Goal: Task Accomplishment & Management: Use online tool/utility

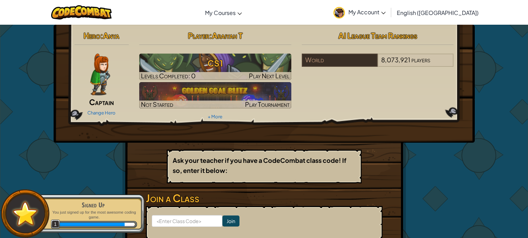
click at [99, 105] on span "Captain" at bounding box center [101, 102] width 25 height 10
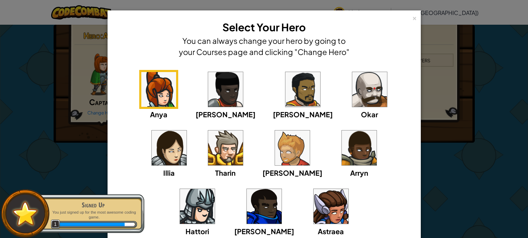
click at [245, 183] on div "Anya Ida Alejandro Okar Illia Tharin Ned Arryn Hattori Gordon Astraea" at bounding box center [264, 157] width 292 height 175
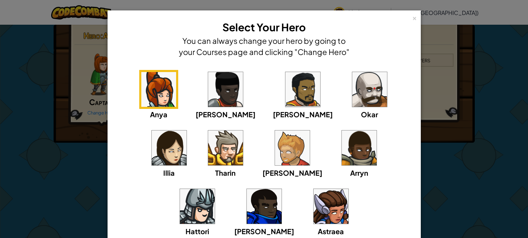
click at [314, 209] on img at bounding box center [331, 206] width 35 height 35
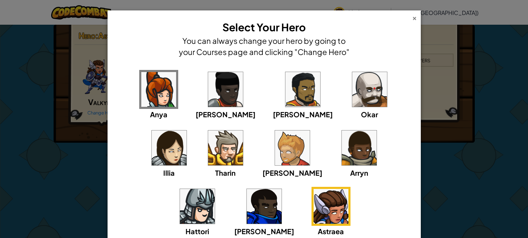
click at [413, 14] on div "×" at bounding box center [414, 17] width 5 height 7
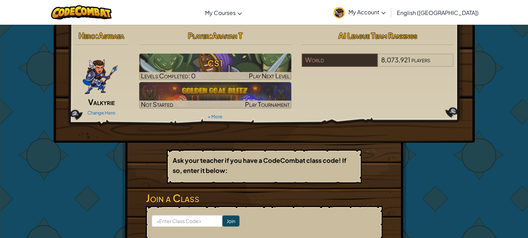
click at [93, 87] on img at bounding box center [100, 75] width 36 height 42
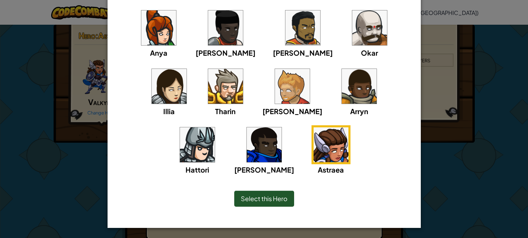
scroll to position [48, 0]
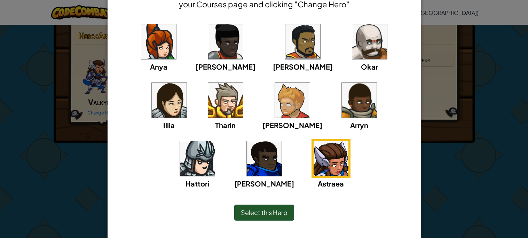
click at [248, 232] on div "× Select Your Hero You can always change your hero by going to your Courses pag…" at bounding box center [264, 102] width 313 height 279
click at [250, 213] on span "Select this Hero" at bounding box center [264, 213] width 47 height 8
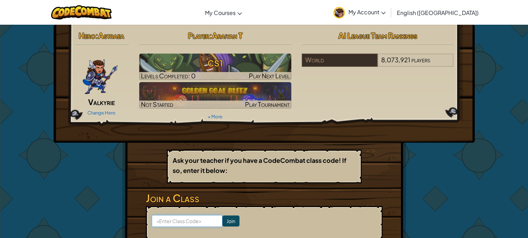
click at [218, 224] on input at bounding box center [187, 221] width 71 height 12
type input "SideBeastWest"
click at [228, 221] on input "Join" at bounding box center [230, 221] width 17 height 11
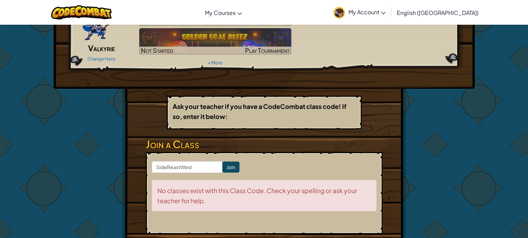
scroll to position [55, 0]
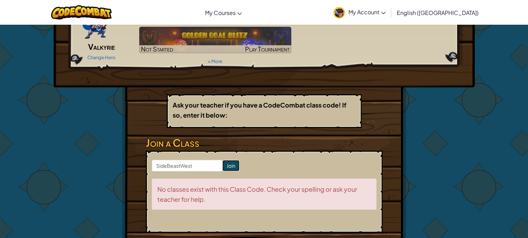
click at [227, 169] on input "Join" at bounding box center [230, 165] width 17 height 11
click at [213, 164] on input "SideBeastWest" at bounding box center [187, 166] width 71 height 12
type input "SideBoatWest"
click at [238, 170] on form "SideBoatWest Join No classes exist with this Class Code. Check your spelling or…" at bounding box center [264, 192] width 237 height 82
click at [233, 165] on input "Join" at bounding box center [230, 165] width 17 height 11
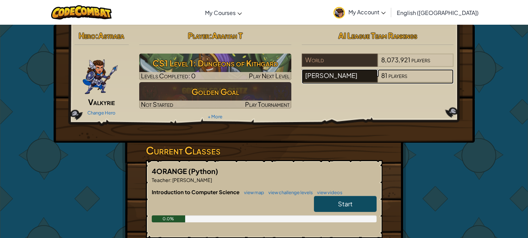
click at [343, 76] on div "[PERSON_NAME]" at bounding box center [340, 75] width 76 height 13
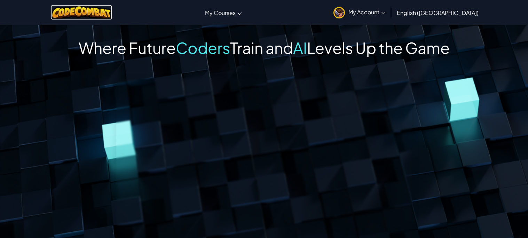
click at [84, 13] on img at bounding box center [81, 12] width 61 height 14
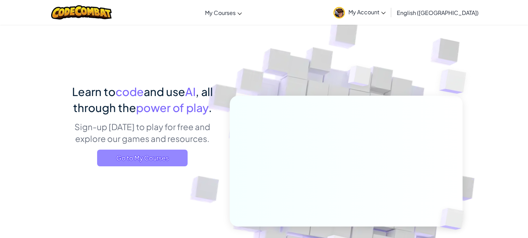
click at [171, 157] on span "Go to My Courses" at bounding box center [142, 158] width 91 height 17
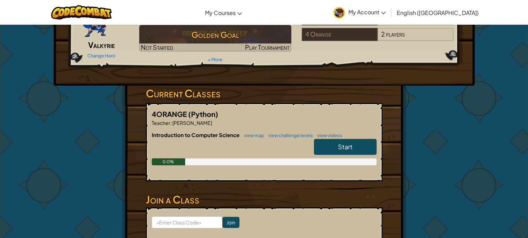
scroll to position [55, 0]
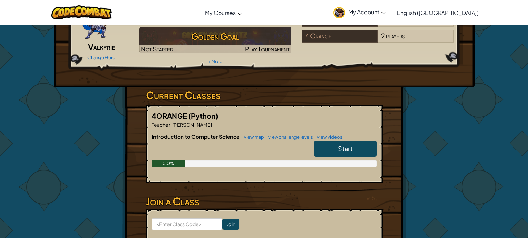
click at [323, 145] on link "Start" at bounding box center [345, 149] width 63 height 16
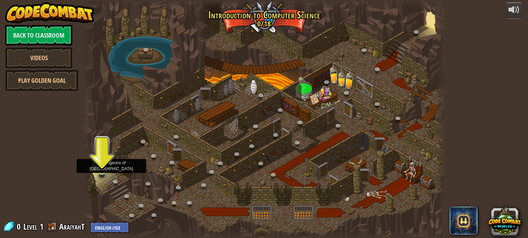
click at [102, 166] on img at bounding box center [101, 162] width 9 height 20
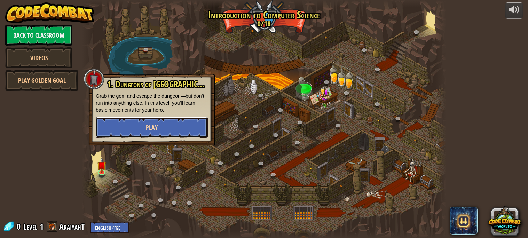
click at [140, 133] on button "Play" at bounding box center [152, 127] width 112 height 21
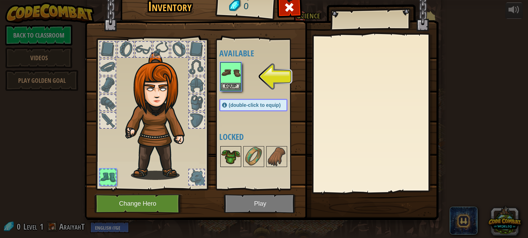
click at [229, 156] on img at bounding box center [230, 156] width 19 height 19
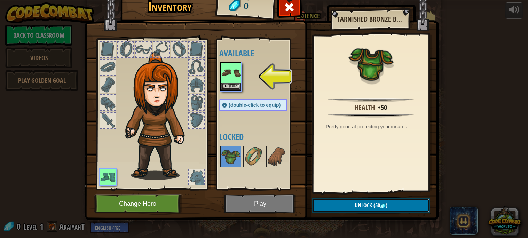
click at [375, 205] on span "(50" at bounding box center [376, 206] width 8 height 8
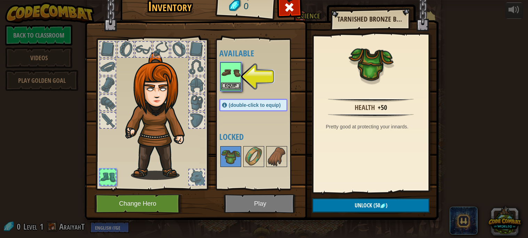
click at [234, 81] on img at bounding box center [230, 72] width 19 height 19
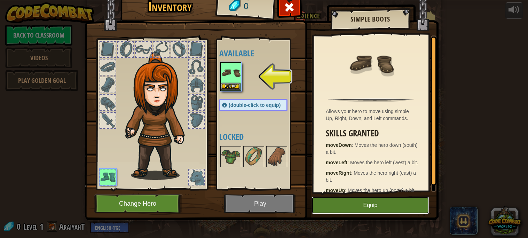
click at [344, 204] on button "Equip" at bounding box center [371, 205] width 118 height 17
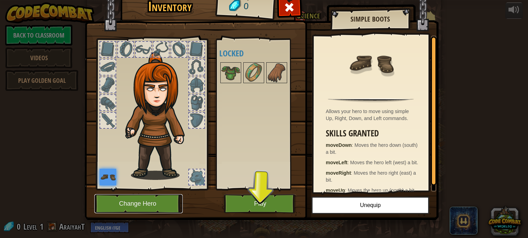
click at [171, 206] on button "Change Hero" at bounding box center [138, 203] width 88 height 19
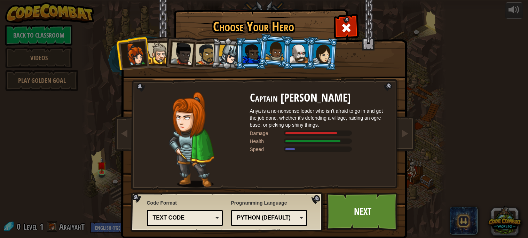
click at [234, 55] on div at bounding box center [229, 55] width 20 height 20
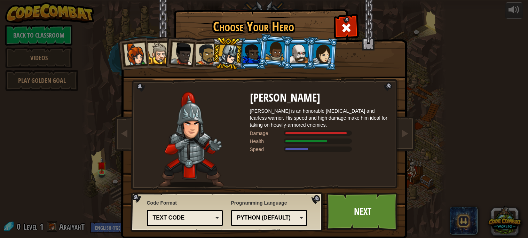
click at [315, 61] on div at bounding box center [322, 54] width 19 height 20
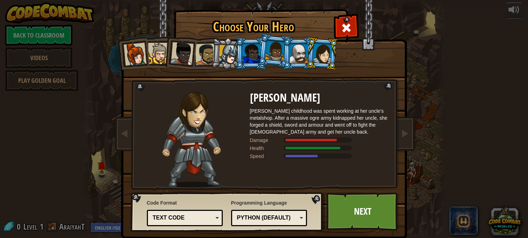
click at [305, 57] on div at bounding box center [299, 53] width 18 height 19
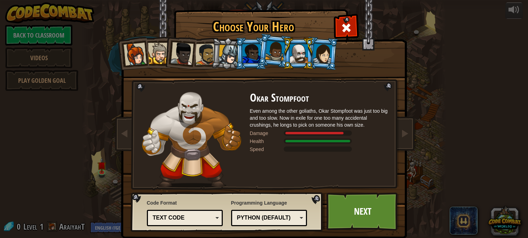
click at [274, 54] on div at bounding box center [275, 51] width 20 height 21
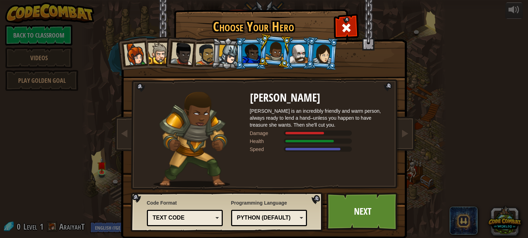
click at [257, 51] on div at bounding box center [252, 53] width 18 height 19
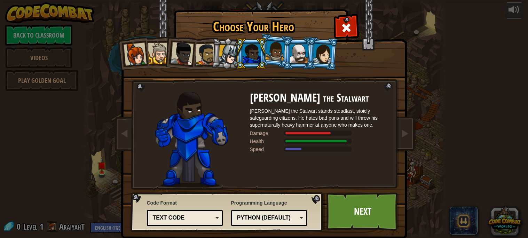
click at [228, 57] on div at bounding box center [229, 55] width 20 height 20
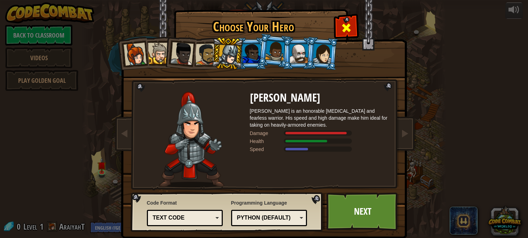
click at [348, 22] on span at bounding box center [346, 27] width 11 height 11
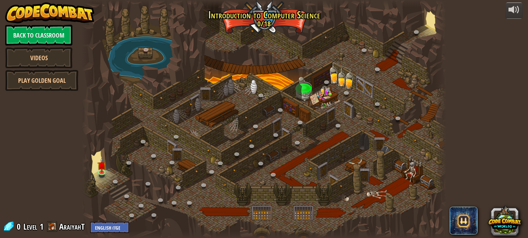
click at [50, 228] on span at bounding box center [52, 226] width 10 height 10
click at [97, 172] on img at bounding box center [101, 162] width 9 height 20
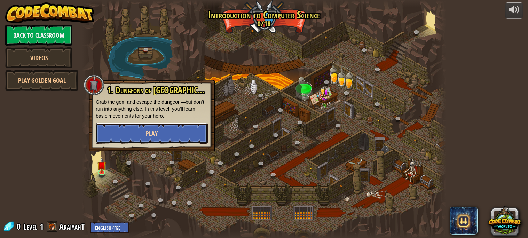
click at [161, 137] on button "Play" at bounding box center [152, 133] width 112 height 21
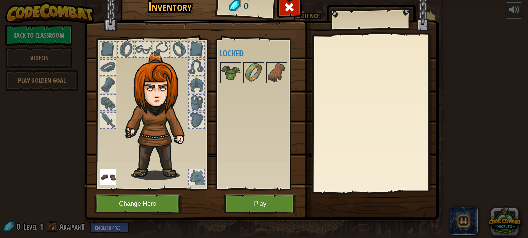
click at [195, 65] on div at bounding box center [196, 67] width 15 height 15
click at [257, 205] on button "Play" at bounding box center [260, 203] width 73 height 19
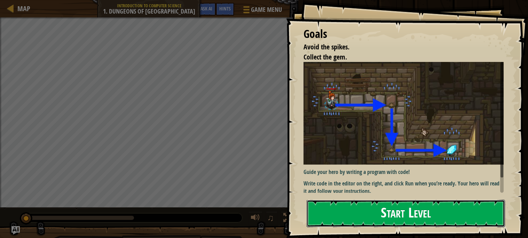
click at [447, 216] on button "Start Level" at bounding box center [406, 214] width 198 height 28
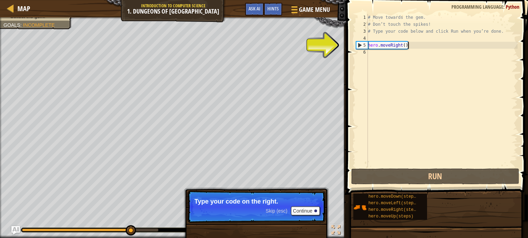
click at [431, 43] on div "# Move towards the gem. # Don’t touch the spikes! # Type your code below and cl…" at bounding box center [442, 97] width 151 height 167
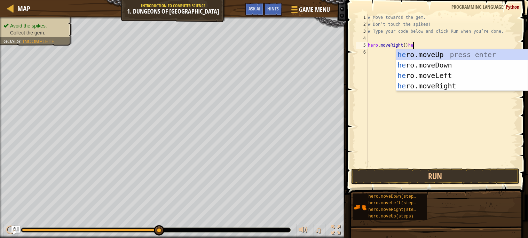
scroll to position [3, 3]
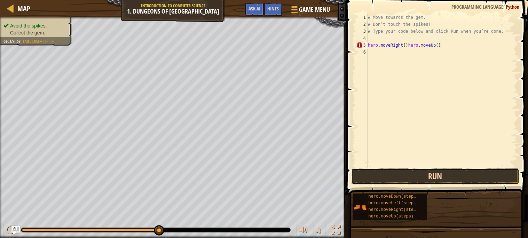
click at [381, 181] on button "Run" at bounding box center [435, 177] width 168 height 16
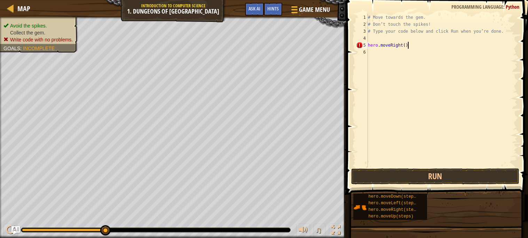
scroll to position [3, 2]
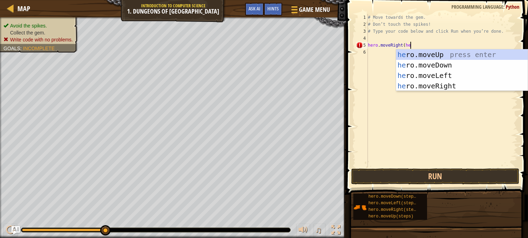
type textarea "hero.moveRight(her"
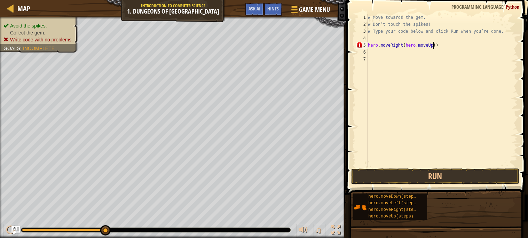
click at [434, 46] on div "# Move towards the gem. # Don’t touch the spikes! # Type your code below and cl…" at bounding box center [442, 97] width 151 height 167
click at [448, 45] on div "# Move towards the gem. # Don’t touch the spikes! # Type your code below and cl…" at bounding box center [442, 97] width 151 height 167
click at [450, 178] on button "Run" at bounding box center [435, 177] width 168 height 16
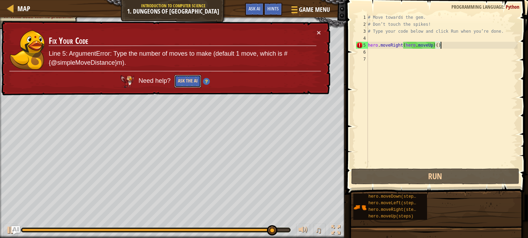
click at [190, 79] on button "Ask the AI" at bounding box center [187, 81] width 27 height 13
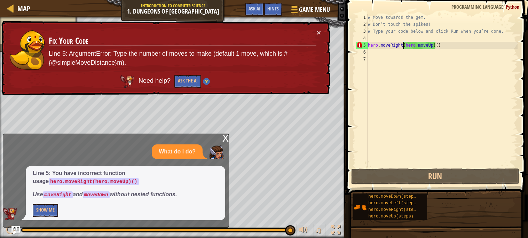
click at [403, 45] on div "# Move towards the gem. # Don’t touch the spikes! # Type your code below and cl…" at bounding box center [442, 97] width 151 height 167
type textarea "hero.moveRigh(hero.moveUp)()"
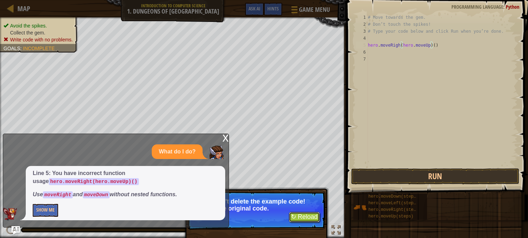
click at [301, 219] on button "↻ Reload" at bounding box center [304, 217] width 31 height 10
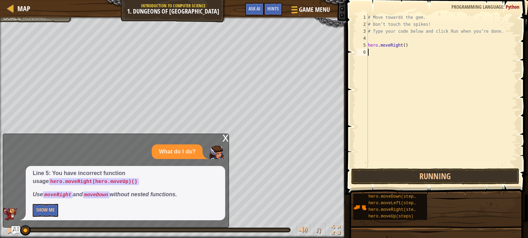
scroll to position [3, 0]
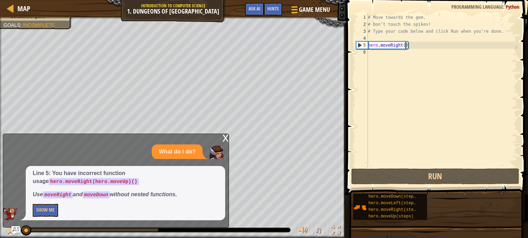
click at [406, 42] on div "# Move towards the gem. # Don’t touch the spikes! # Type your code below and cl…" at bounding box center [442, 97] width 151 height 167
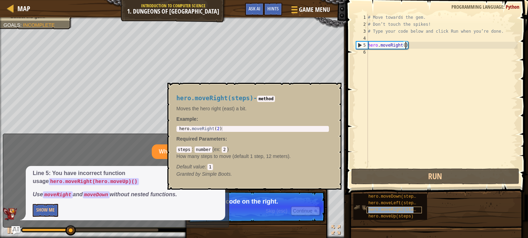
click at [381, 209] on span "hero.moveRight(steps)" at bounding box center [394, 210] width 53 height 5
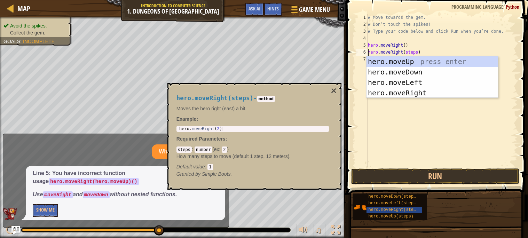
click at [423, 49] on div "# Move towards the gem. # Don’t touch the spikes! # Type your code below and cl…" at bounding box center [442, 97] width 151 height 167
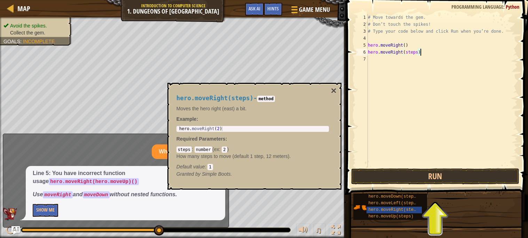
click at [423, 49] on div "# Move towards the gem. # Don’t touch the spikes! # Type your code below and cl…" at bounding box center [442, 97] width 151 height 167
type textarea "h"
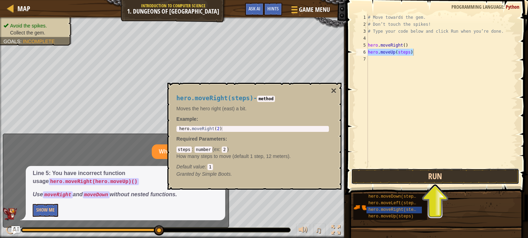
click at [459, 172] on button "Run" at bounding box center [435, 177] width 168 height 16
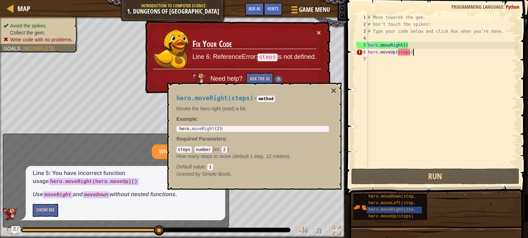
click at [415, 53] on div "# Move towards the gem. # Don’t touch the spikes! # Type your code below and cl…" at bounding box center [442, 97] width 151 height 167
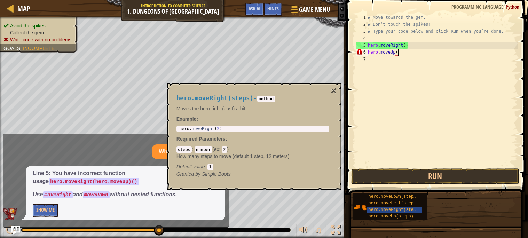
type textarea "hero.moveUp"
click at [332, 90] on button "×" at bounding box center [334, 91] width 6 height 10
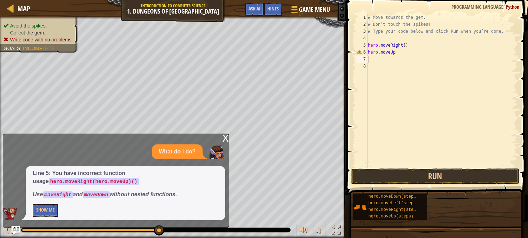
click at [226, 138] on div "x" at bounding box center [225, 137] width 6 height 7
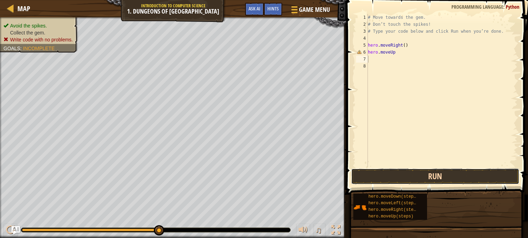
click at [442, 176] on button "Run" at bounding box center [435, 177] width 168 height 16
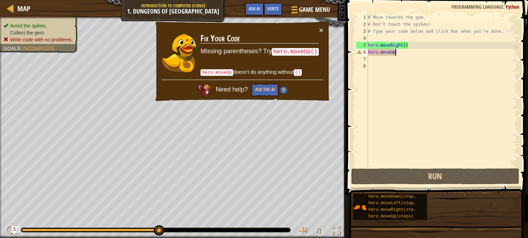
click at [402, 52] on div "# Move towards the gem. # Don’t touch the spikes! # Type your code below and cl…" at bounding box center [442, 97] width 151 height 167
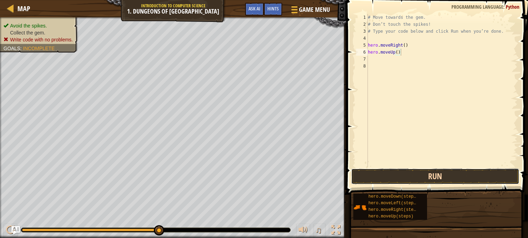
click at [422, 173] on button "Run" at bounding box center [435, 177] width 168 height 16
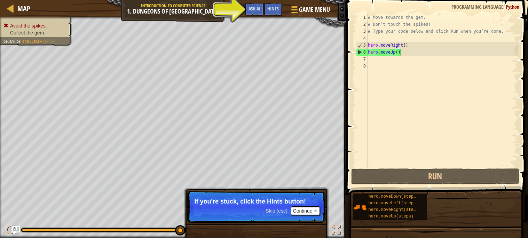
click at [420, 54] on div "# Move towards the gem. # Don’t touch the spikes! # Type your code below and cl…" at bounding box center [442, 97] width 151 height 167
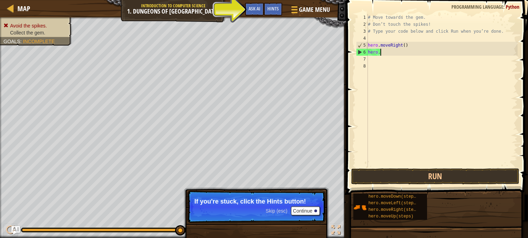
scroll to position [3, 0]
type textarea "h"
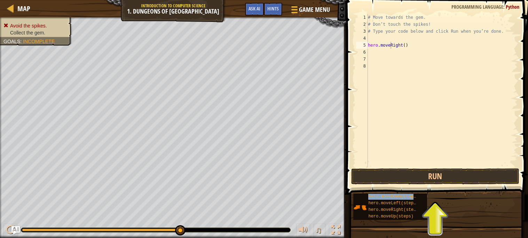
type textarea "hero.movehero.moveDown(steps)Right()"
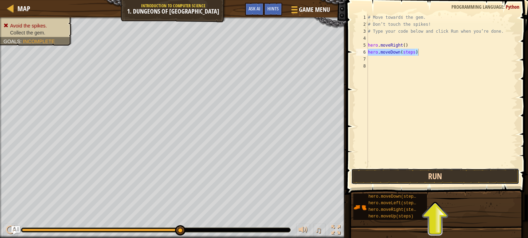
click at [397, 172] on button "Run" at bounding box center [435, 177] width 168 height 16
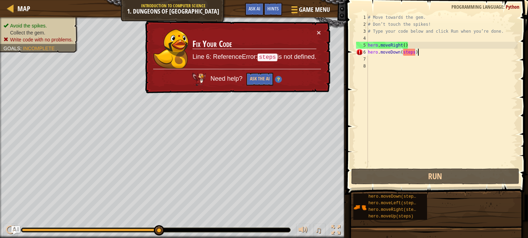
click at [419, 52] on div "# Move towards the gem. # Don’t touch the spikes! # Type your code below and cl…" at bounding box center [442, 97] width 151 height 167
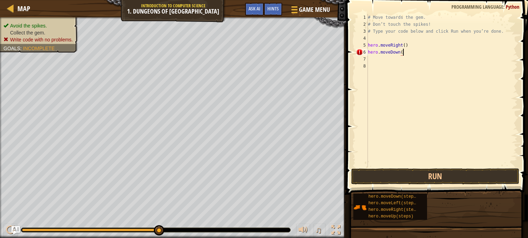
type textarea "hero.moveDown()"
click at [425, 174] on button "Run" at bounding box center [435, 177] width 168 height 16
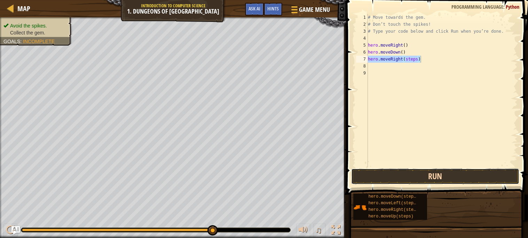
click at [389, 174] on button "Run" at bounding box center [435, 177] width 168 height 16
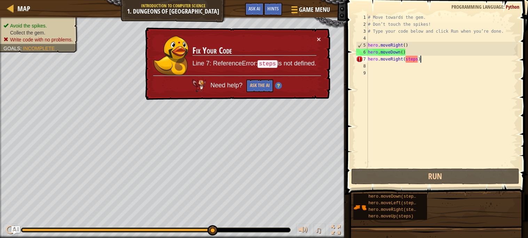
click at [435, 60] on div "# Move towards the gem. # Don’t touch the spikes! # Type your code below and cl…" at bounding box center [442, 97] width 151 height 167
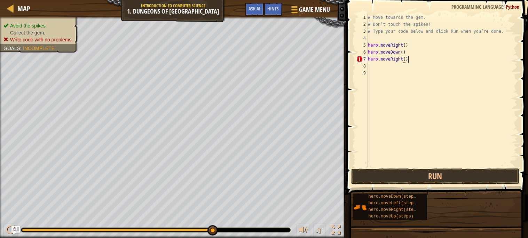
scroll to position [3, 2]
type textarea "hero.moveRight()"
click at [398, 174] on button "Run" at bounding box center [435, 177] width 168 height 16
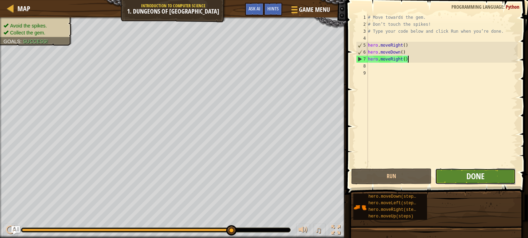
click at [478, 175] on span "Done" at bounding box center [476, 176] width 18 height 11
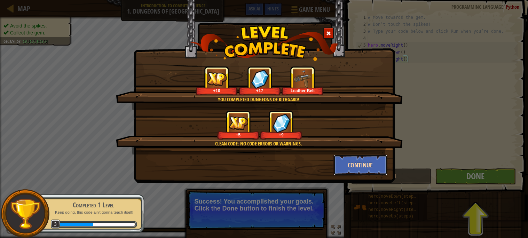
click at [355, 170] on button "Continue" at bounding box center [361, 165] width 54 height 21
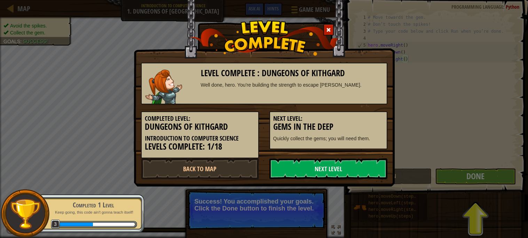
click at [355, 160] on link "Next Level" at bounding box center [329, 168] width 118 height 21
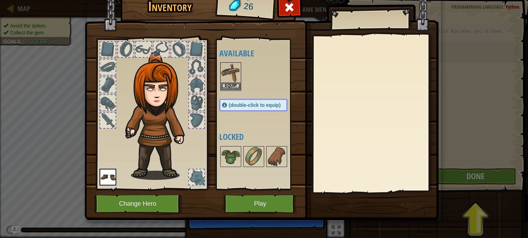
click at [237, 75] on img at bounding box center [230, 72] width 19 height 19
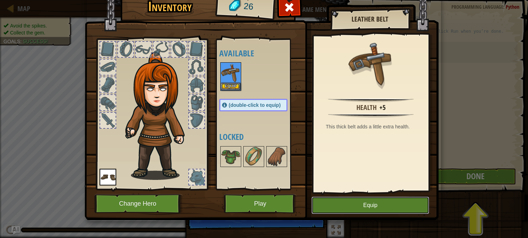
click at [352, 211] on button "Equip" at bounding box center [371, 205] width 118 height 17
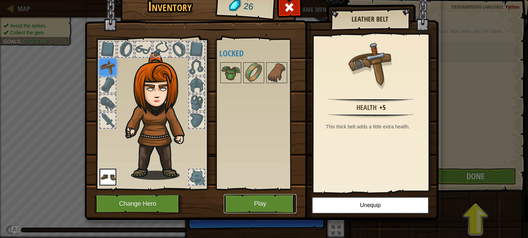
click at [281, 206] on button "Play" at bounding box center [260, 203] width 73 height 19
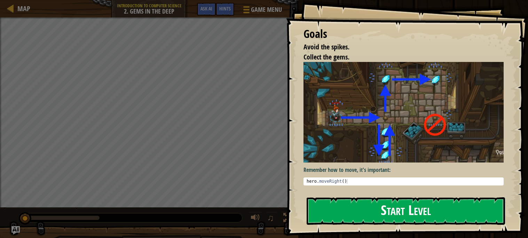
click at [365, 204] on button "Start Level" at bounding box center [406, 211] width 198 height 28
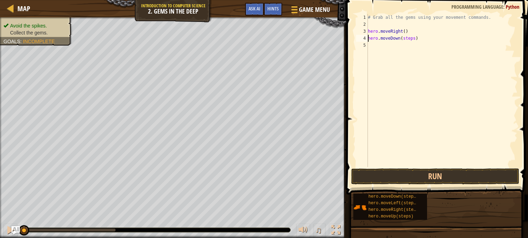
click at [421, 40] on div "# Grab all the gems using your movement commands. hero . moveRight ( ) hero . m…" at bounding box center [442, 97] width 151 height 167
click at [419, 44] on div "# Grab all the gems using your movement commands. hero . moveRight ( ) hero . m…" at bounding box center [442, 97] width 151 height 167
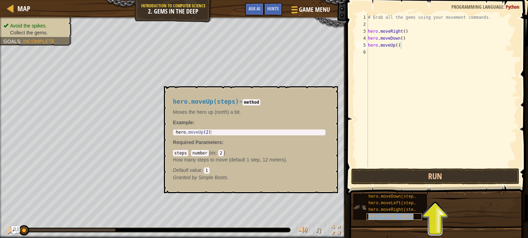
click at [379, 216] on span "hero.moveUp(steps)" at bounding box center [390, 216] width 45 height 5
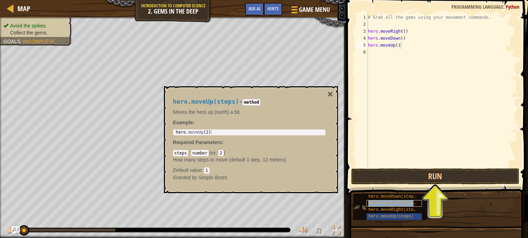
click at [393, 203] on span "hero.moveLeft(steps)" at bounding box center [393, 203] width 50 height 5
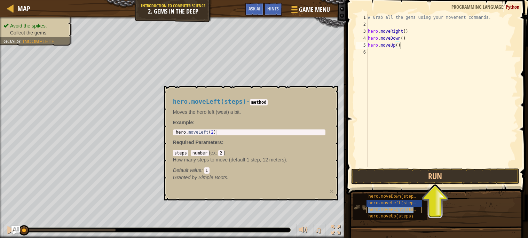
click at [393, 210] on span "hero.moveRight(steps)" at bounding box center [394, 210] width 53 height 5
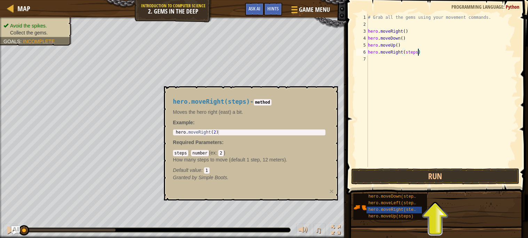
click at [419, 52] on div "# Grab all the gems using your movement commands. hero . moveRight ( ) hero . m…" at bounding box center [442, 97] width 151 height 167
type textarea "hero.moveRight()"
click at [370, 59] on div "# Grab all the gems using your movement commands. hero . moveRight ( ) hero . m…" at bounding box center [442, 97] width 151 height 167
click at [414, 56] on div "# Grab all the gems using your movement commands. hero . moveRight ( ) hero . m…" at bounding box center [442, 97] width 151 height 167
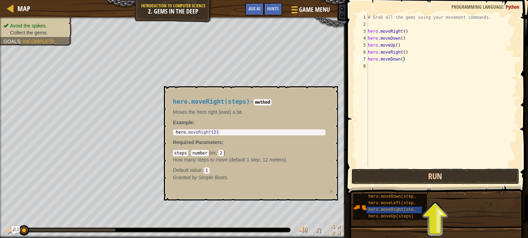
click at [425, 175] on button "Run" at bounding box center [435, 177] width 168 height 16
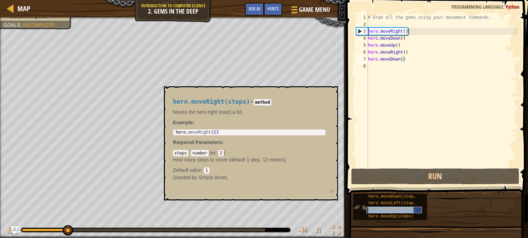
click at [372, 211] on span "hero.moveRight(steps)" at bounding box center [394, 210] width 53 height 5
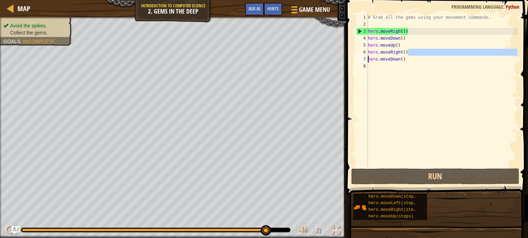
drag, startPoint x: 407, startPoint y: 51, endPoint x: 369, endPoint y: 58, distance: 38.7
click at [369, 58] on div "# Grab all the gems using your movement commands. hero . moveRight ( ) hero . m…" at bounding box center [442, 97] width 151 height 167
type textarea "hero.moveRight()hero.moveDown()"
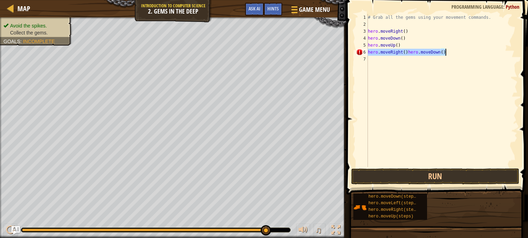
drag, startPoint x: 368, startPoint y: 50, endPoint x: 459, endPoint y: 52, distance: 91.2
click at [459, 52] on div "# Grab all the gems using your movement commands. hero . moveRight ( ) hero . m…" at bounding box center [442, 97] width 151 height 167
click at [410, 49] on div "# Grab all the gems using your movement commands. hero . moveRight ( ) hero . m…" at bounding box center [442, 90] width 151 height 153
type textarea "hero.moveUp()"
click at [370, 58] on div "# Grab all the gems using your movement commands. hero . moveRight ( ) hero . m…" at bounding box center [442, 97] width 151 height 167
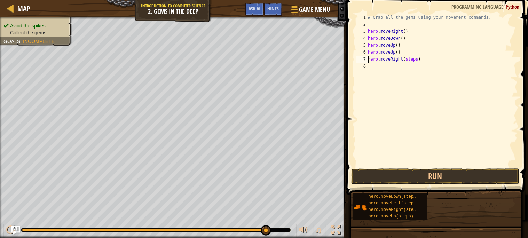
click at [418, 60] on div "# Grab all the gems using your movement commands. hero . moveRight ( ) hero . m…" at bounding box center [442, 97] width 151 height 167
click at [416, 66] on div "# Grab all the gems using your movement commands. hero . moveRight ( ) hero . m…" at bounding box center [442, 97] width 151 height 167
click at [418, 73] on div "# Grab all the gems using your movement commands. hero . moveRight ( ) hero . m…" at bounding box center [443, 97] width 149 height 167
click at [422, 73] on div "# Grab all the gems using your movement commands. hero . moveRight ( ) hero . m…" at bounding box center [443, 97] width 149 height 167
click at [421, 73] on div "# Grab all the gems using your movement commands. hero . moveRight ( ) hero . m…" at bounding box center [443, 97] width 149 height 167
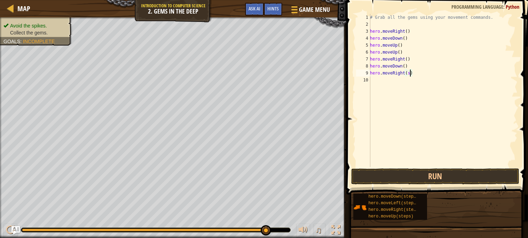
type textarea "hero.moveRight()"
click at [450, 175] on button "Run" at bounding box center [435, 177] width 168 height 16
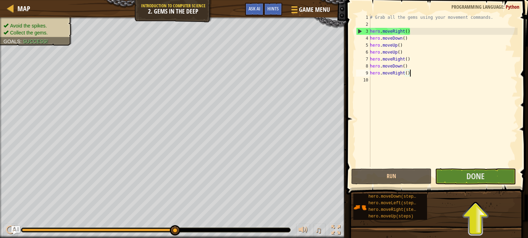
click at [414, 75] on div "# Grab all the gems using your movement commands. hero . moveRight ( ) hero . m…" at bounding box center [443, 97] width 149 height 167
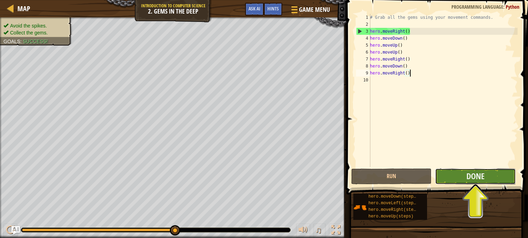
click at [495, 179] on button "Done" at bounding box center [475, 177] width 81 height 16
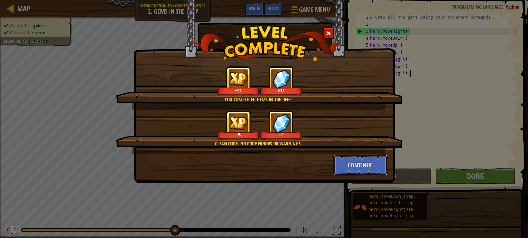
click at [365, 174] on button "Continue" at bounding box center [361, 165] width 54 height 21
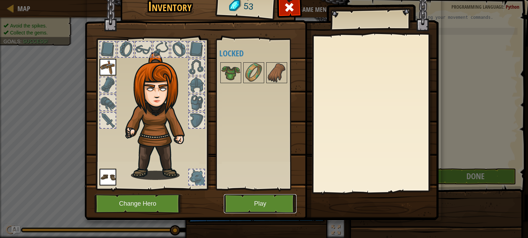
click at [256, 206] on button "Play" at bounding box center [260, 203] width 73 height 19
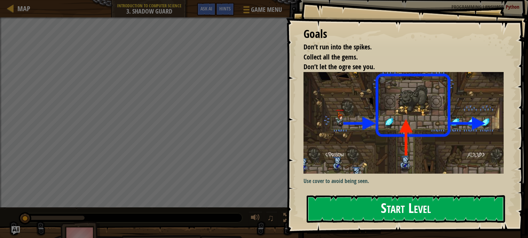
click at [375, 214] on button "Start Level" at bounding box center [406, 209] width 198 height 28
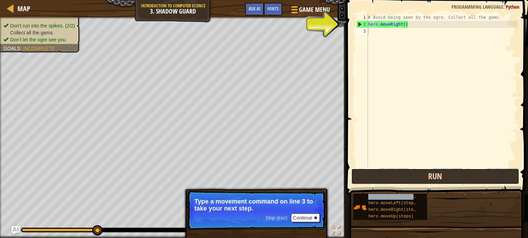
click at [425, 178] on button "Run" at bounding box center [435, 177] width 168 height 16
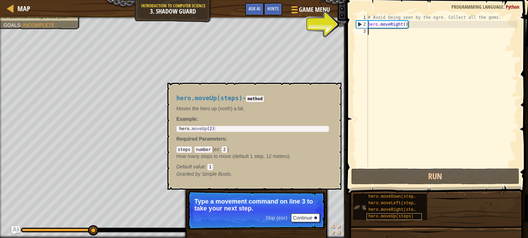
click at [390, 217] on span "hero.moveUp(steps)" at bounding box center [390, 216] width 45 height 5
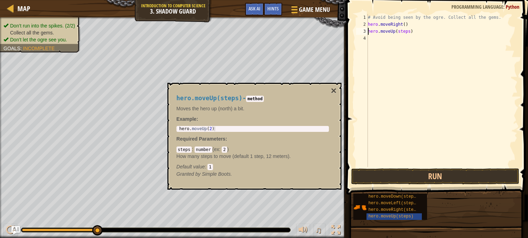
click at [413, 31] on div "# Avoid being seen by the ogre. Collect all the gems. hero . moveRight ( ) hero…" at bounding box center [442, 97] width 151 height 167
click at [334, 89] on button "×" at bounding box center [334, 91] width 6 height 10
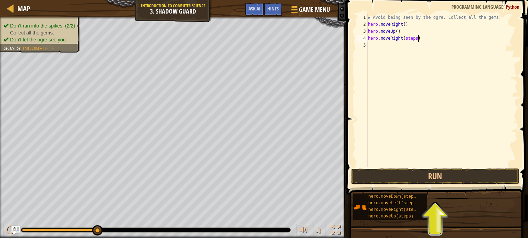
click at [419, 38] on div "# Avoid being seen by the ogre. Collect all the gems. hero . moveRight ( ) hero…" at bounding box center [442, 97] width 151 height 167
click at [415, 45] on div "# Avoid being seen by the ogre. Collect all the gems. hero . moveRight ( ) hero…" at bounding box center [442, 97] width 151 height 167
click at [419, 50] on div "# Avoid being seen by the ogre. Collect all the gems. hero . moveRight ( ) hero…" at bounding box center [442, 97] width 151 height 167
type textarea "hero.moveRight()"
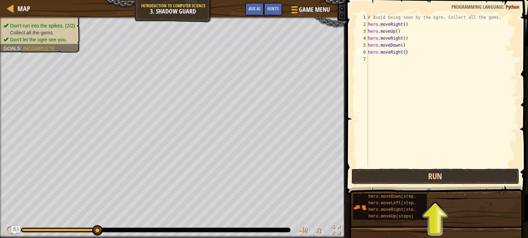
click at [452, 170] on button "Run" at bounding box center [435, 177] width 168 height 16
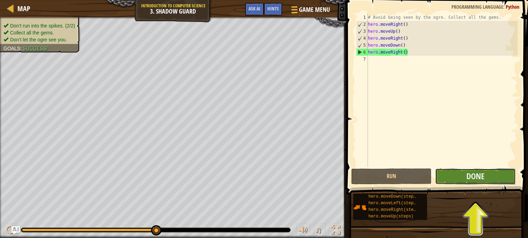
click at [437, 178] on button "Done" at bounding box center [475, 177] width 81 height 16
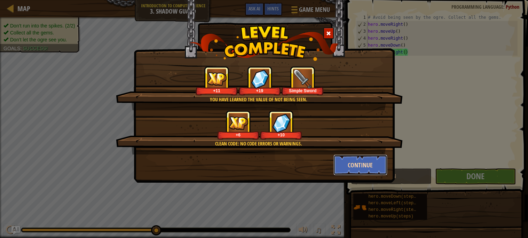
click at [361, 163] on button "Continue" at bounding box center [361, 165] width 54 height 21
